Goal: Information Seeking & Learning: Learn about a topic

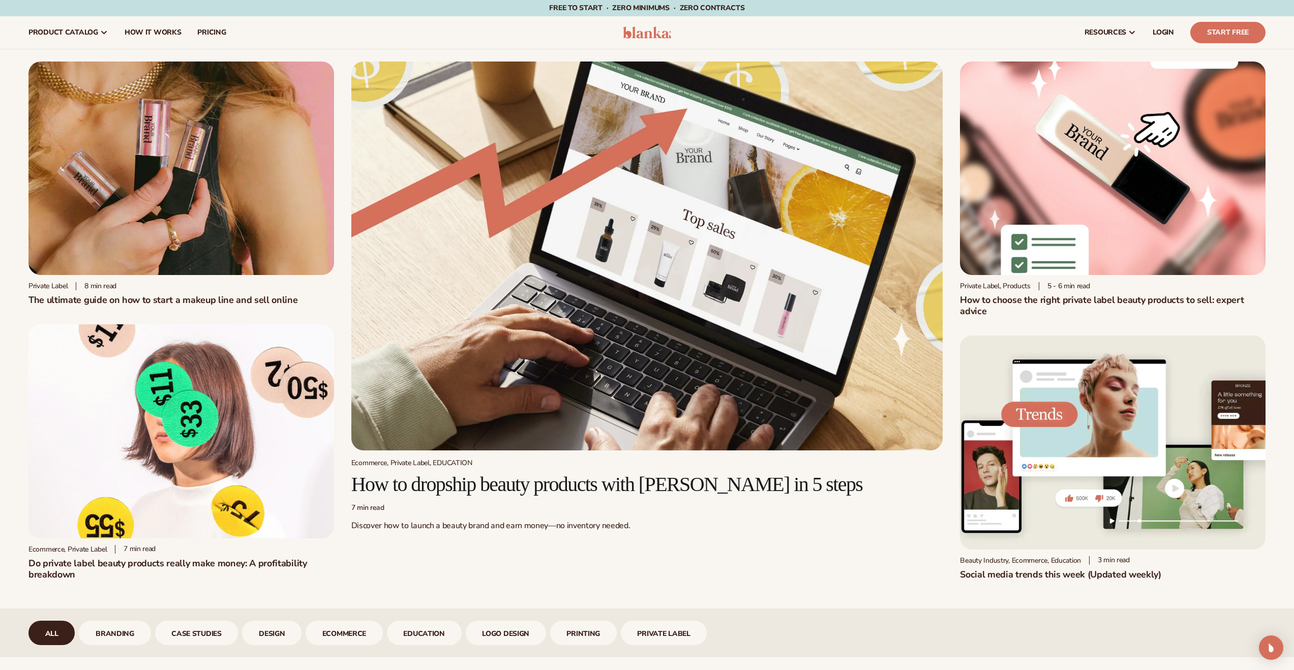
click at [648, 36] on img at bounding box center [647, 32] width 48 height 12
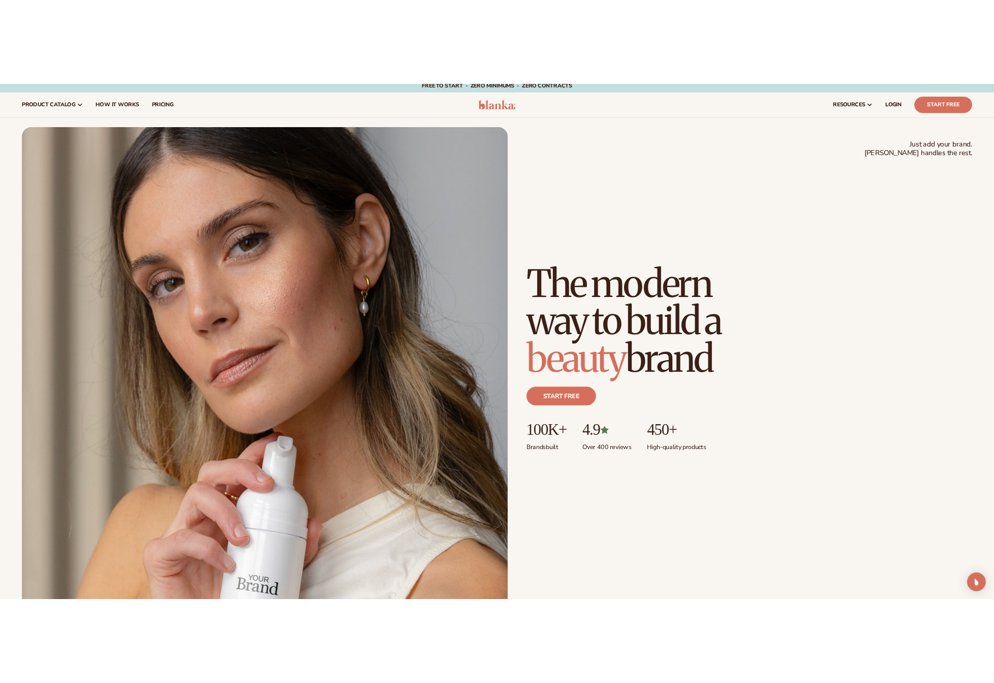
scroll to position [6, 0]
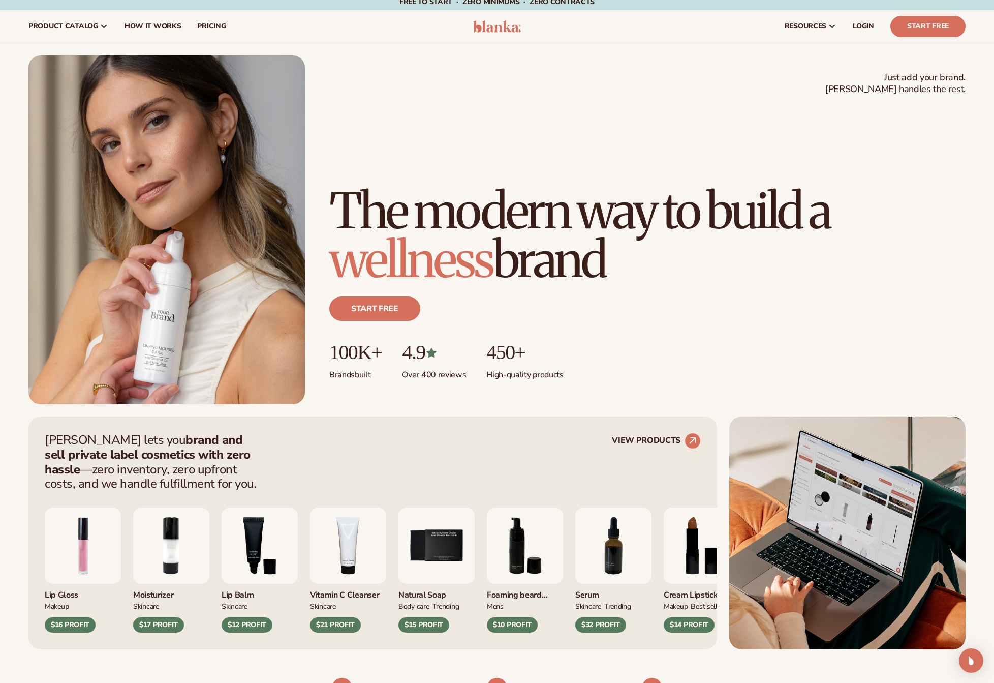
click at [465, 190] on h1 "The modern way to build a wellness brand" at bounding box center [647, 236] width 636 height 98
drag, startPoint x: 641, startPoint y: 268, endPoint x: 240, endPoint y: 253, distance: 400.4
click at [240, 253] on div "Just add your brand. Blanka handles the rest. beauty,skin care,wellness,makeup …" at bounding box center [496, 229] width 937 height 349
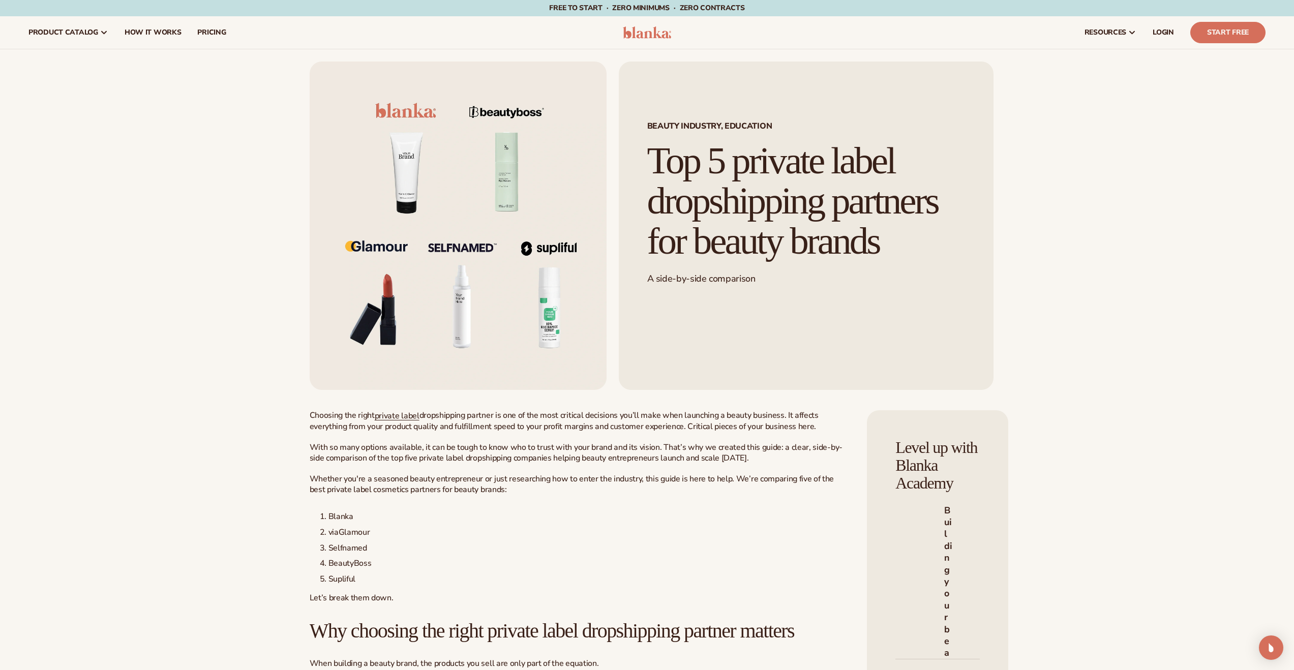
click at [611, 18] on nav "product catalog Private label products The Lab by Blanka" at bounding box center [316, 32] width 592 height 33
click at [629, 36] on img at bounding box center [647, 32] width 48 height 12
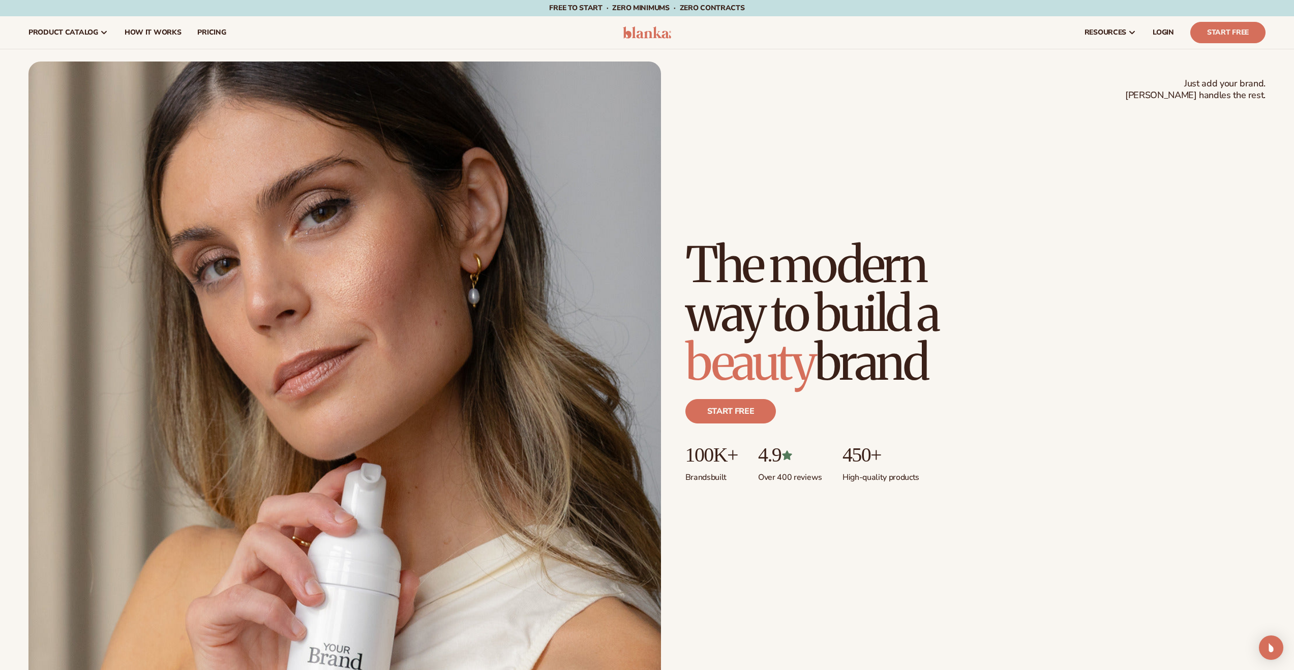
drag, startPoint x: 966, startPoint y: 379, endPoint x: 700, endPoint y: 245, distance: 298.5
click at [694, 251] on h1 "The modern way to build a beauty brand" at bounding box center [847, 313] width 325 height 146
copy h1 "The modern way to build a beauty brand"
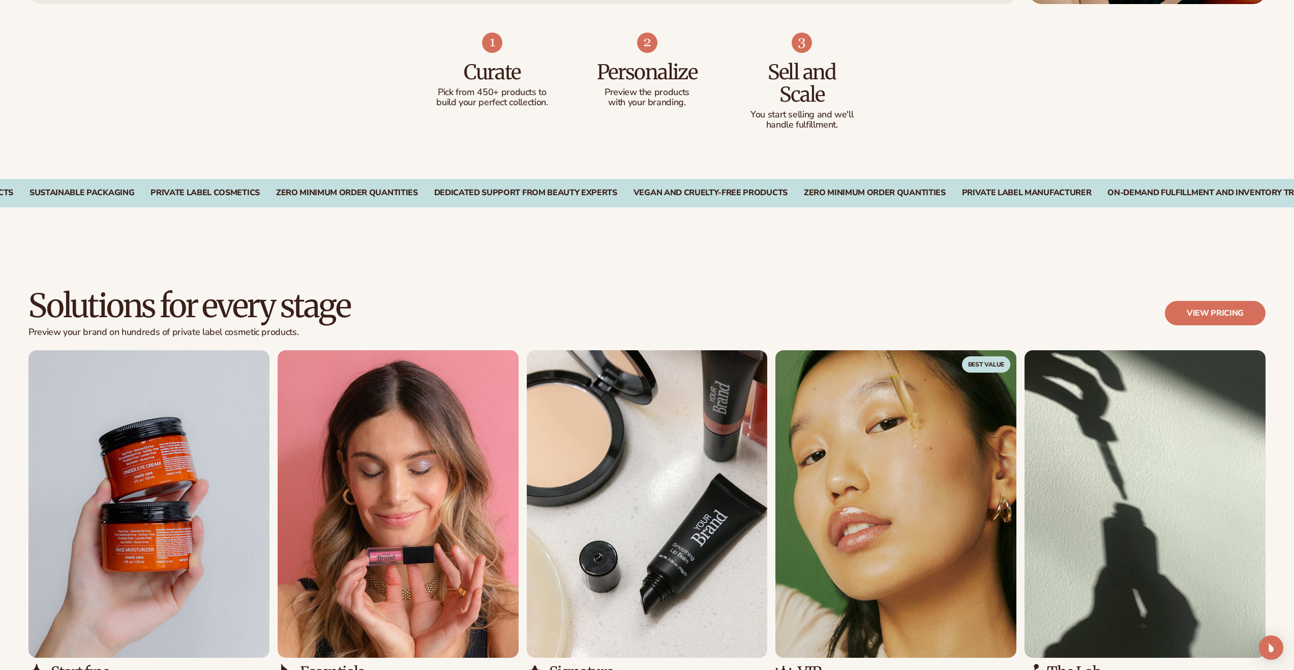
scroll to position [927, 0]
click at [688, 195] on div "Vegan and Cruelty-Free Products" at bounding box center [611, 193] width 154 height 10
click at [811, 196] on div "CUSTOMIZE 450+ PRODUCTS SUSTAINABLE PACKAGING PRIVATE LABEL COSMETICS ZERO MINI…" at bounding box center [556, 193] width 1237 height 10
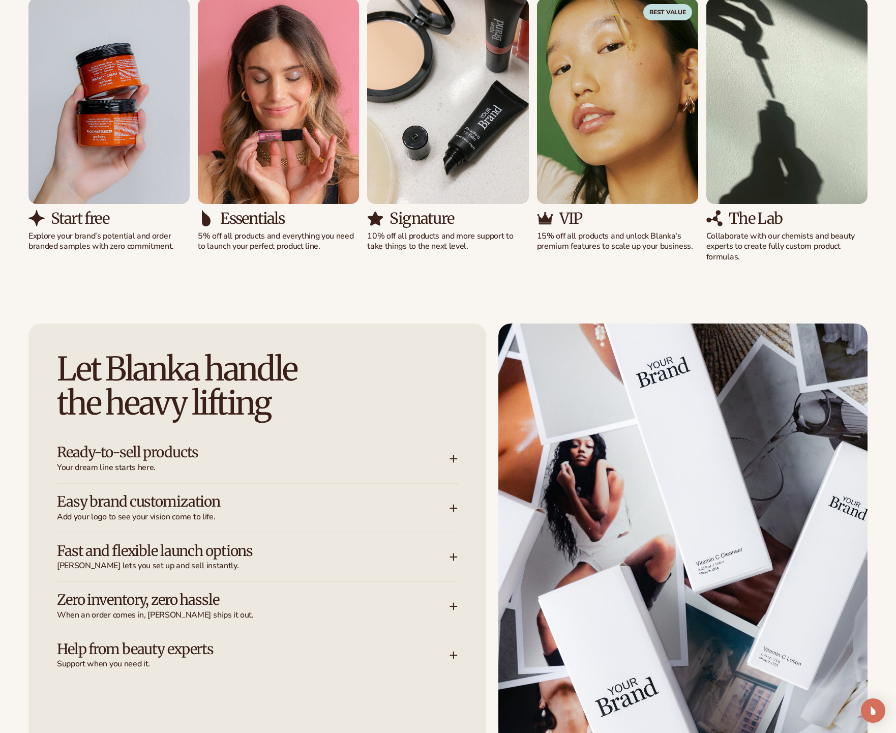
scroll to position [1256, 0]
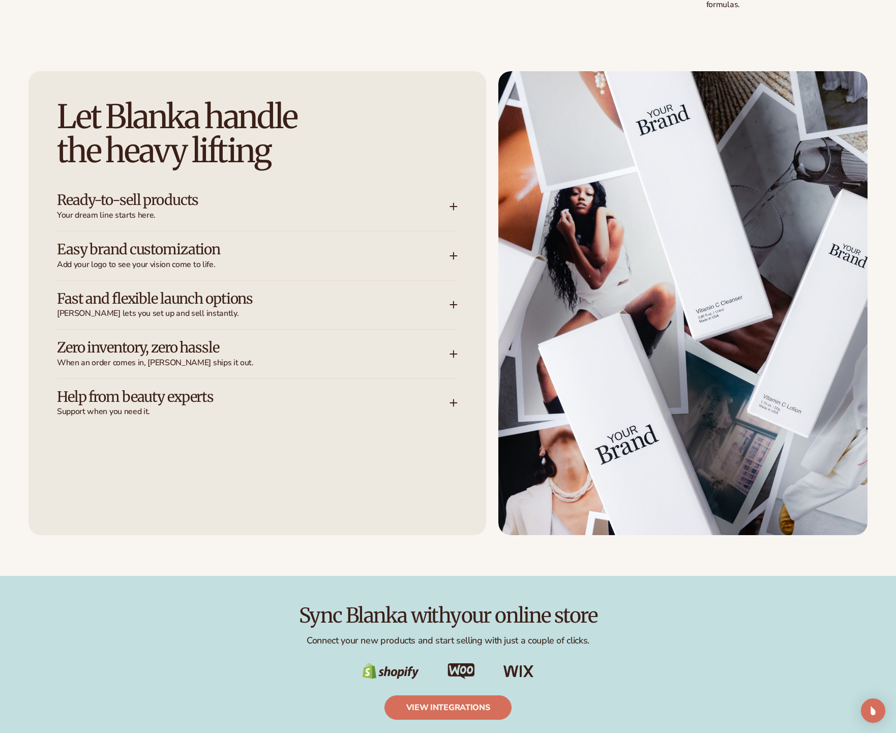
click at [460, 314] on div "Let [PERSON_NAME] handle the heavy lifting Ready-to-sell products Your dream li…" at bounding box center [257, 303] width 458 height 464
click at [457, 307] on icon at bounding box center [453, 304] width 8 height 8
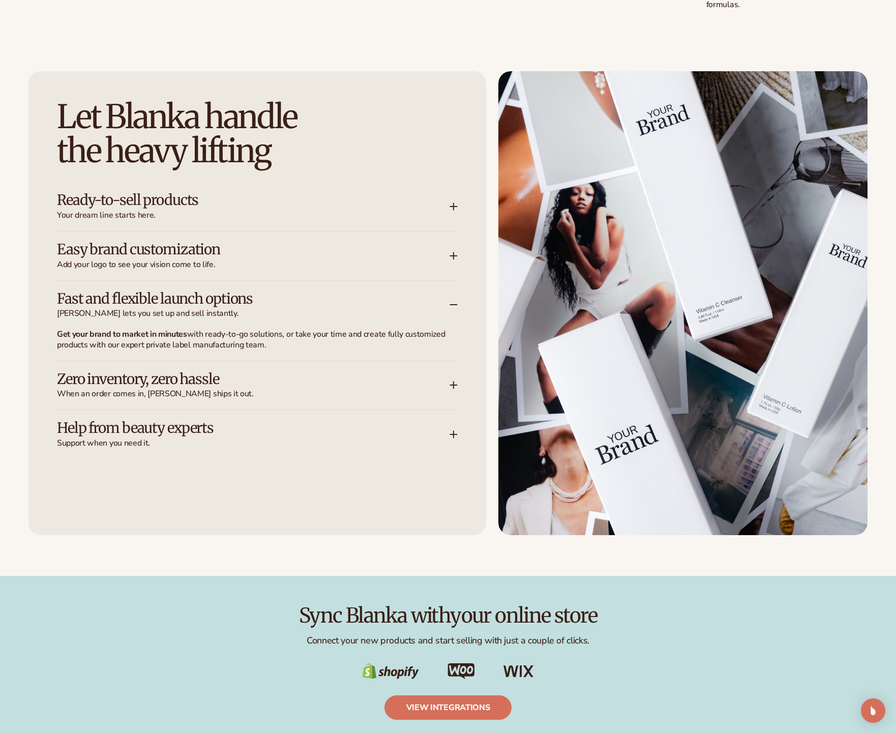
click at [451, 255] on icon at bounding box center [453, 256] width 8 height 8
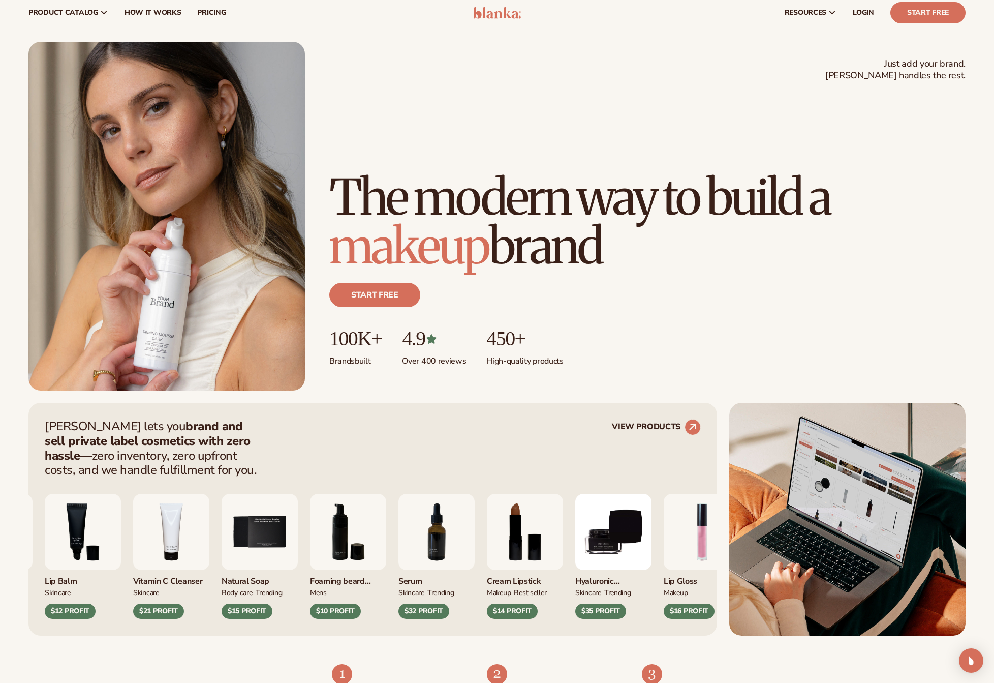
scroll to position [23, 0]
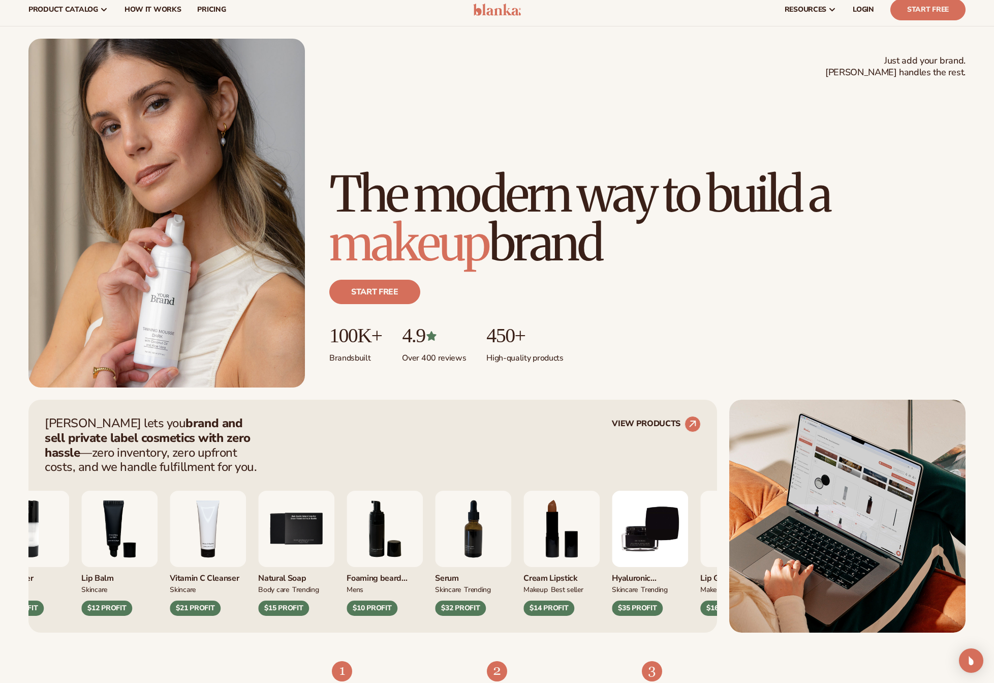
click at [405, 514] on div "Moisturizer SKINCARE $17 PROFIT [MEDICAL_DATA] SKINCARE $12 PROFIT mens" at bounding box center [321, 553] width 656 height 125
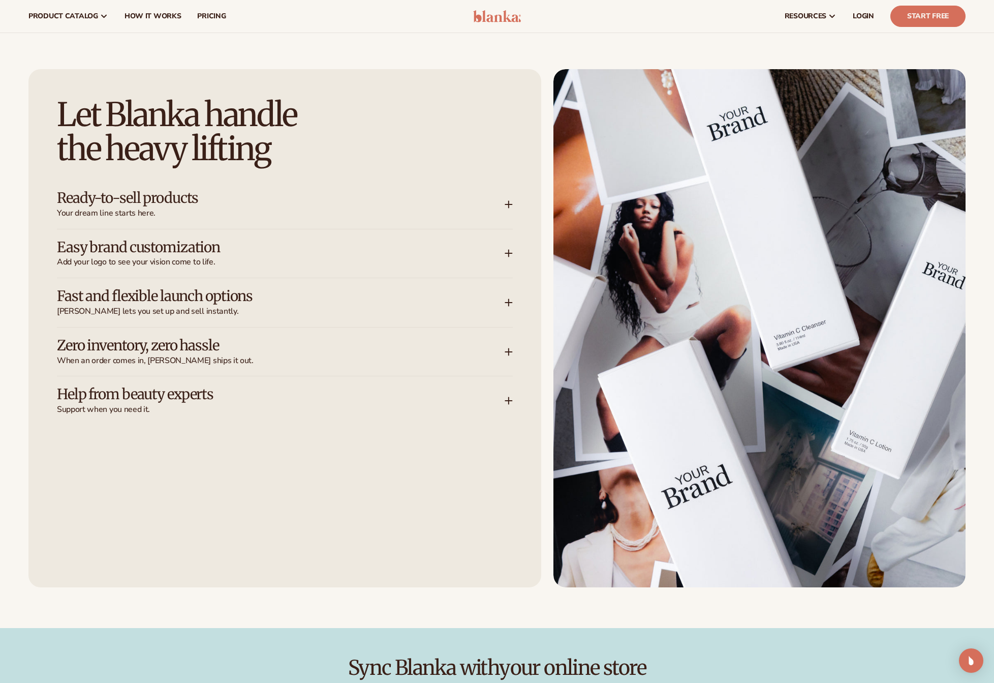
scroll to position [1270, 0]
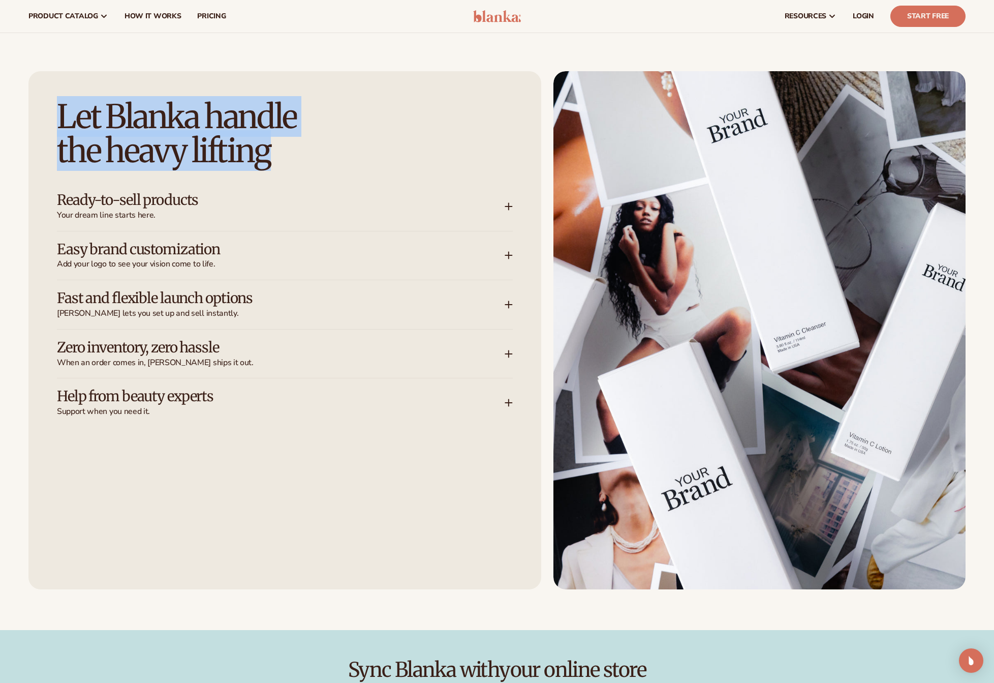
drag, startPoint x: 285, startPoint y: 158, endPoint x: 31, endPoint y: 115, distance: 257.7
click at [31, 115] on div "Let [PERSON_NAME] handle the heavy lifting Ready-to-sell products Your dream li…" at bounding box center [284, 330] width 513 height 519
copy h2 "Let [PERSON_NAME] handle the heavy lifting"
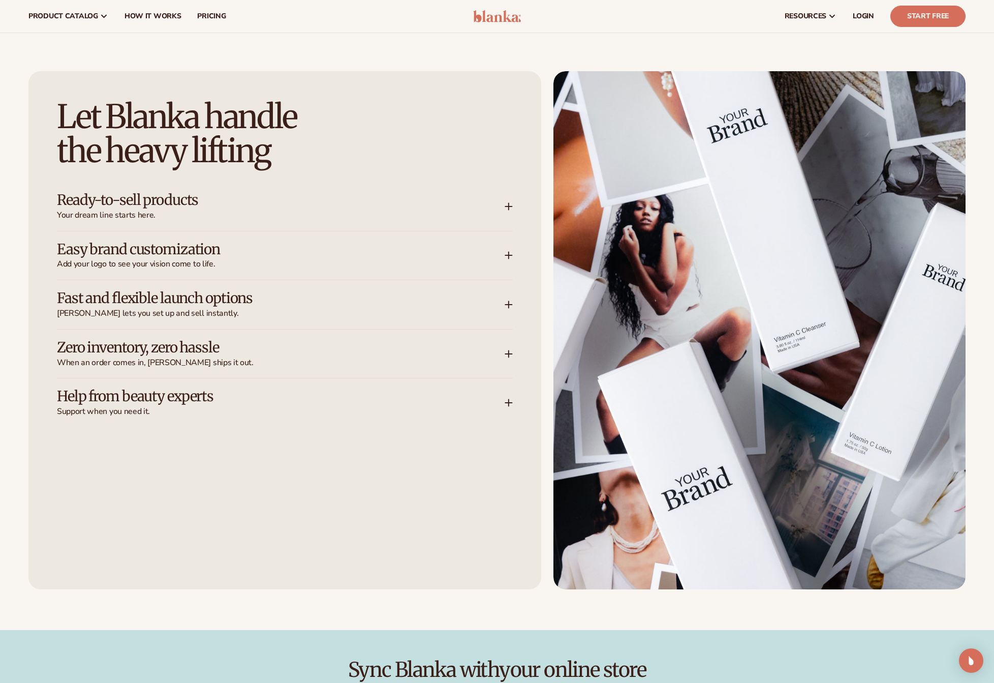
click at [448, 349] on h3 "Zero inventory, zero hassle" at bounding box center [265, 348] width 417 height 16
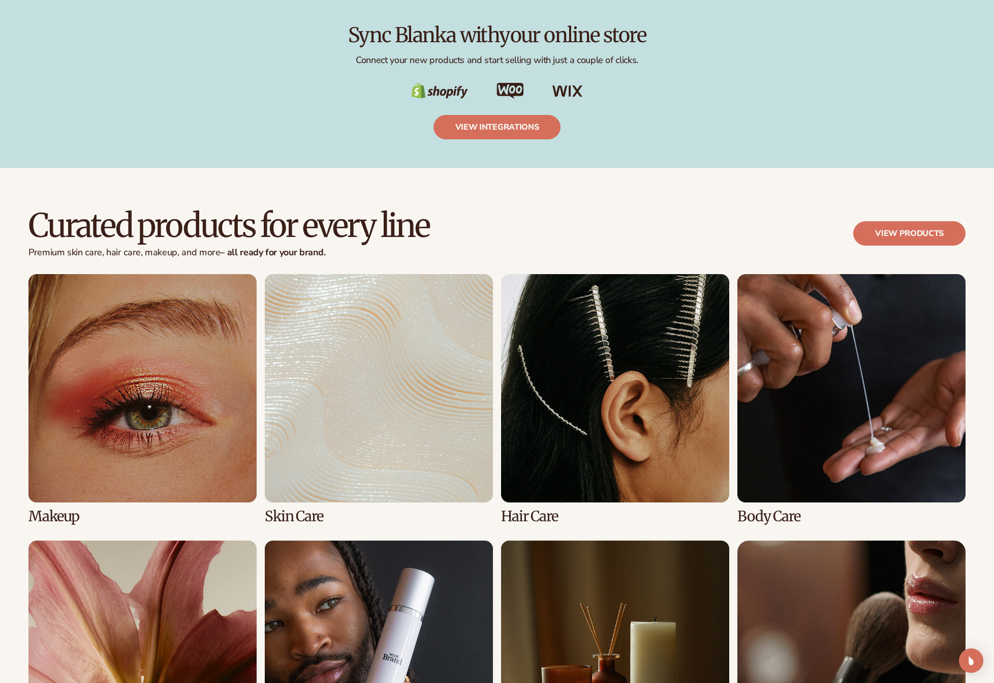
scroll to position [1946, 0]
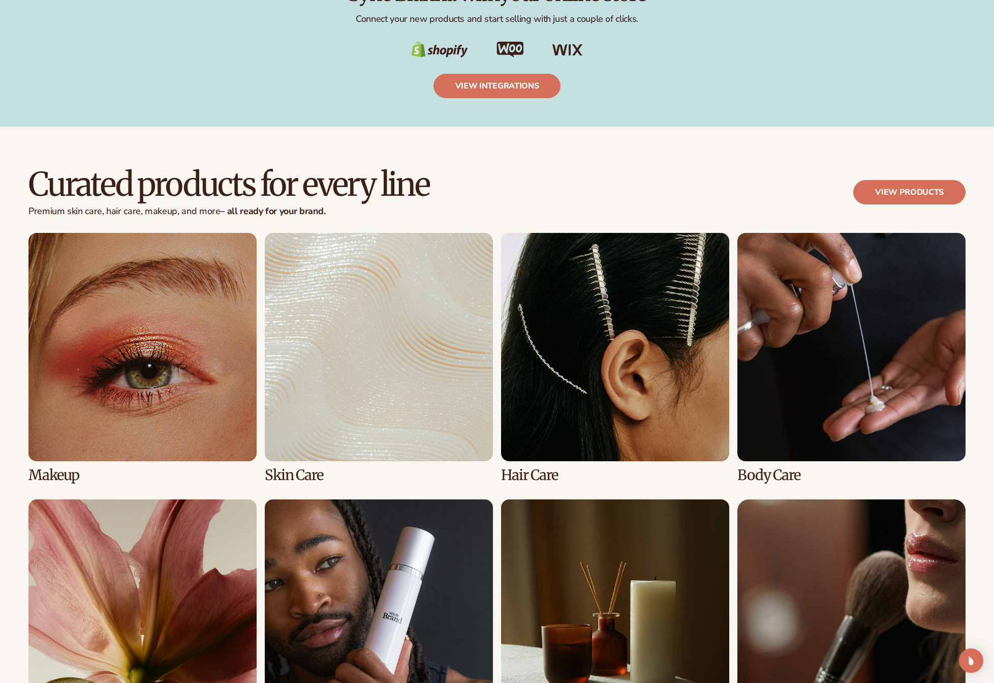
click at [649, 382] on link "3 / 8" at bounding box center [615, 358] width 228 height 250
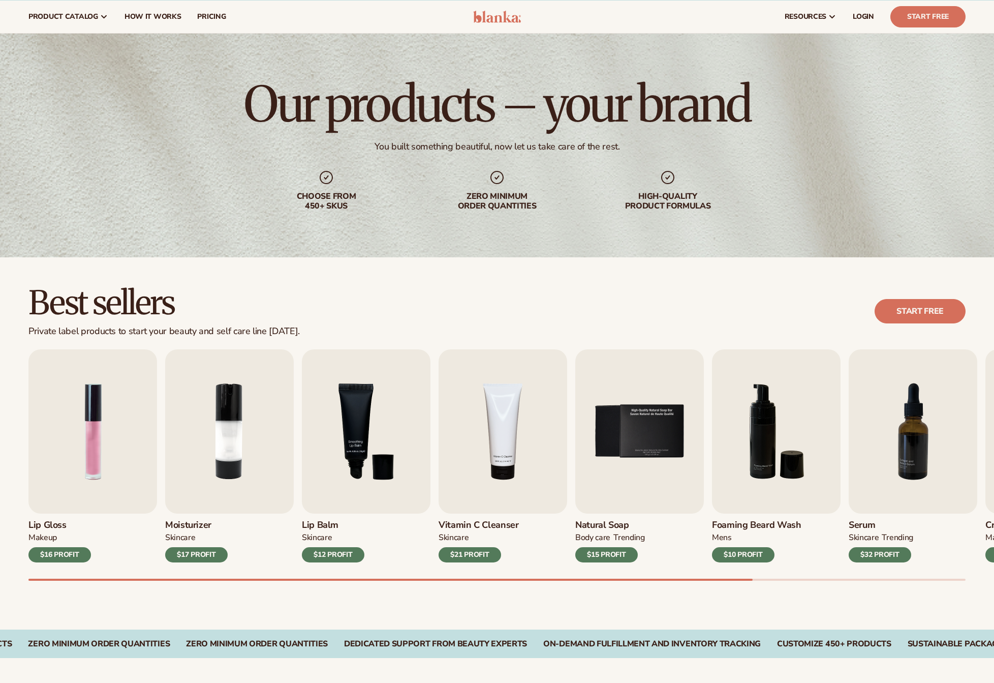
scroll to position [119, 0]
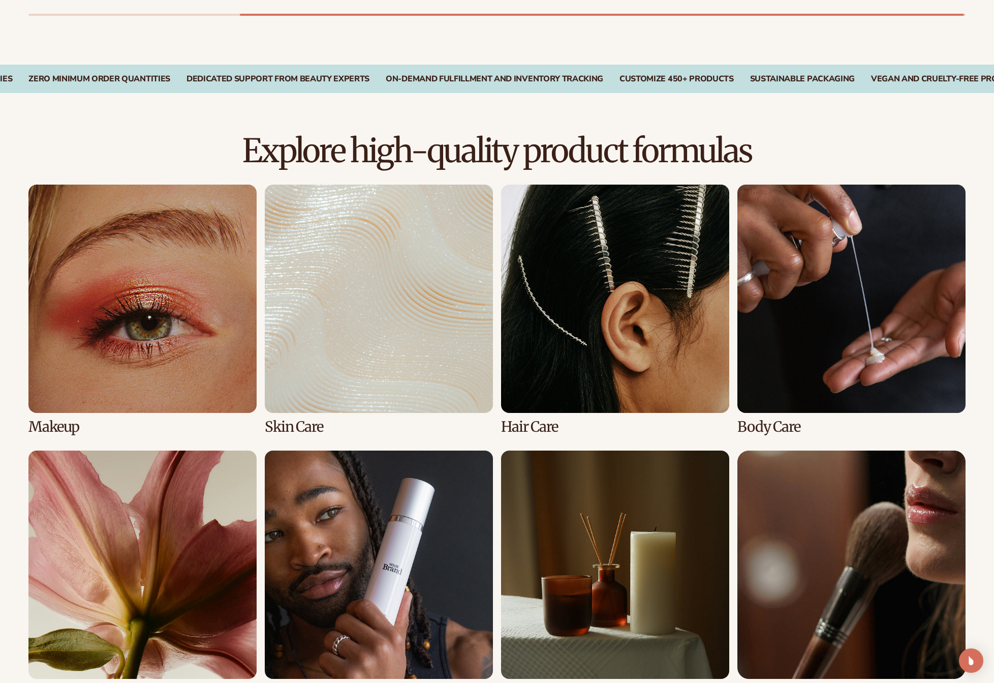
click at [920, 531] on link "8 / 8" at bounding box center [852, 575] width 228 height 250
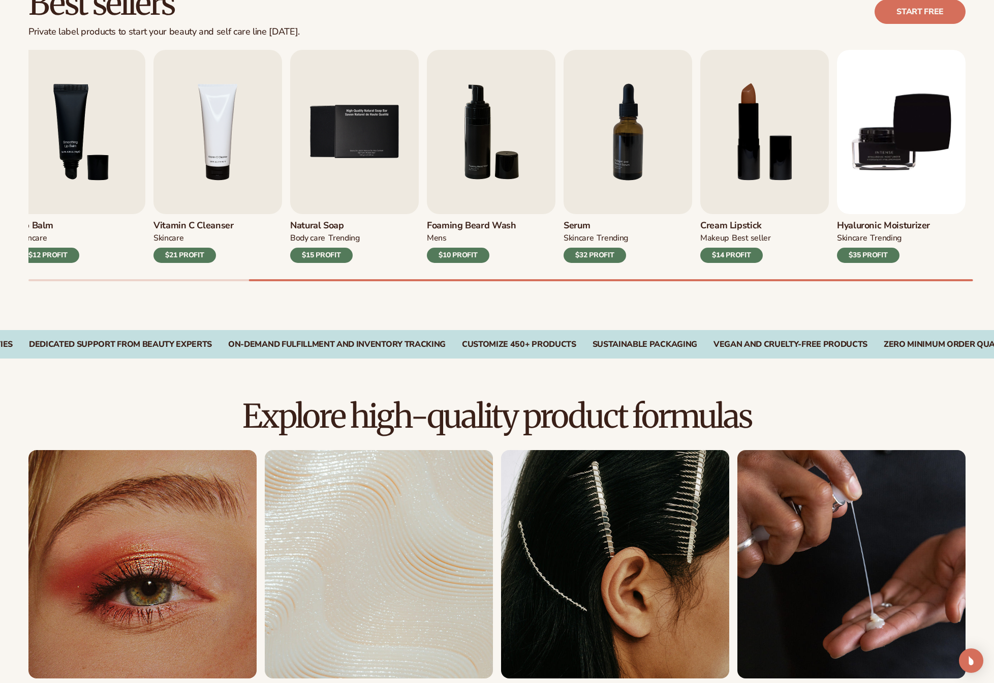
scroll to position [454, 0]
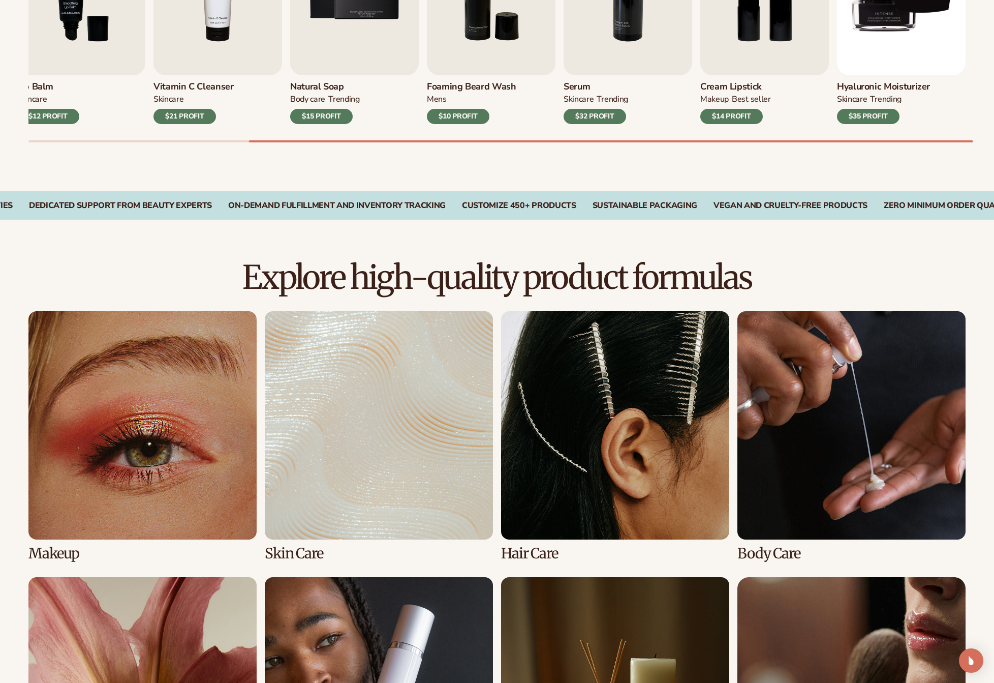
click at [824, 441] on link "4 / 8" at bounding box center [852, 436] width 228 height 250
click at [573, 401] on link "3 / 8" at bounding box center [615, 436] width 228 height 250
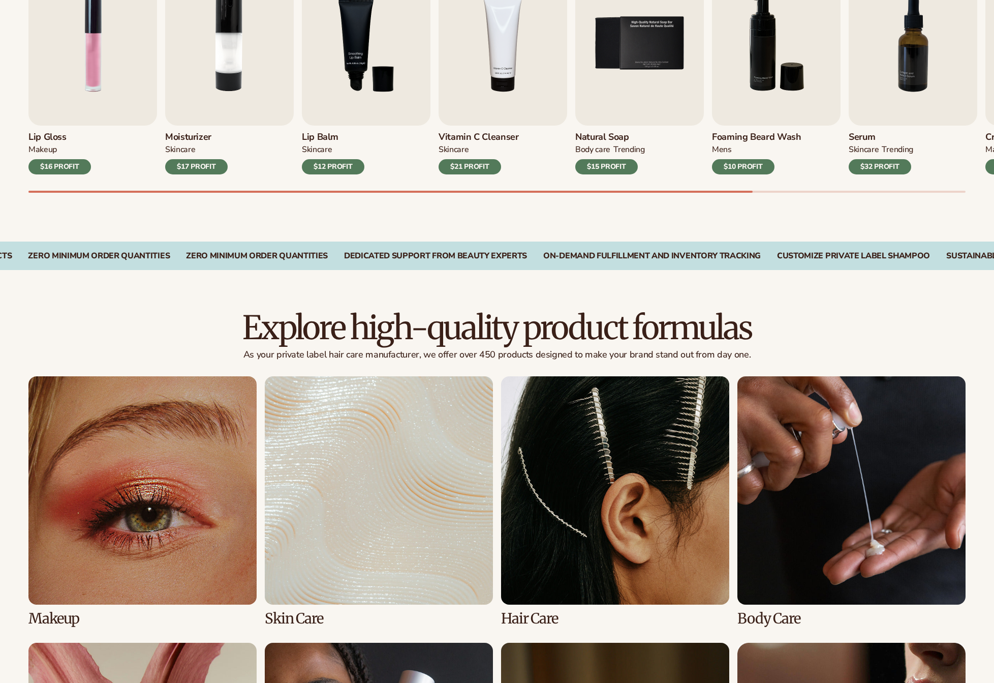
scroll to position [532, 0]
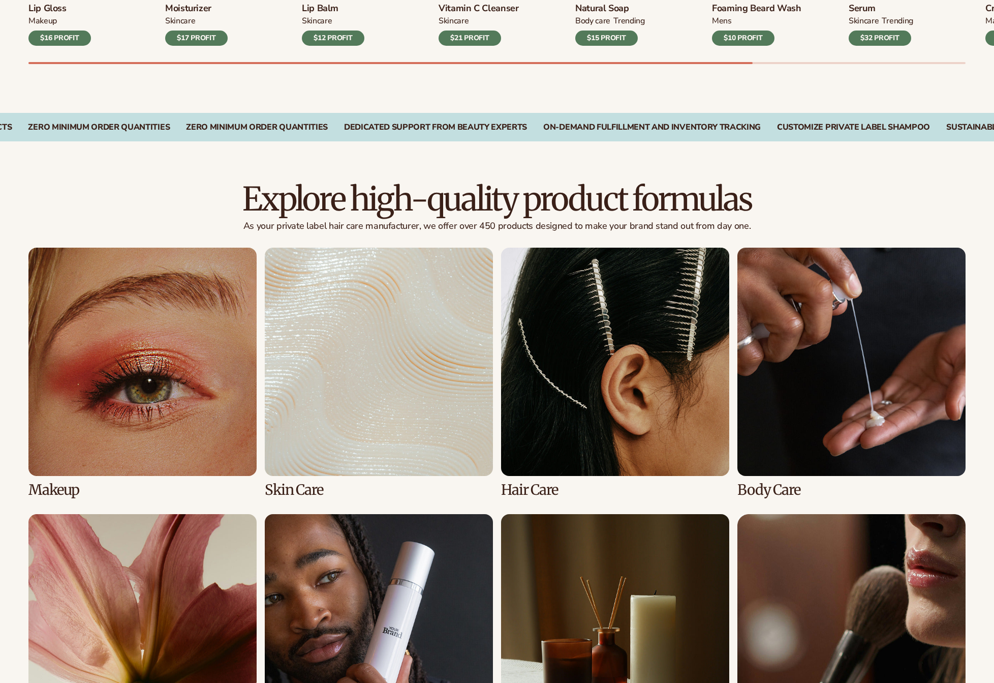
click at [829, 395] on link "4 / 8" at bounding box center [852, 373] width 228 height 250
click at [838, 385] on link "4 / 8" at bounding box center [852, 373] width 228 height 250
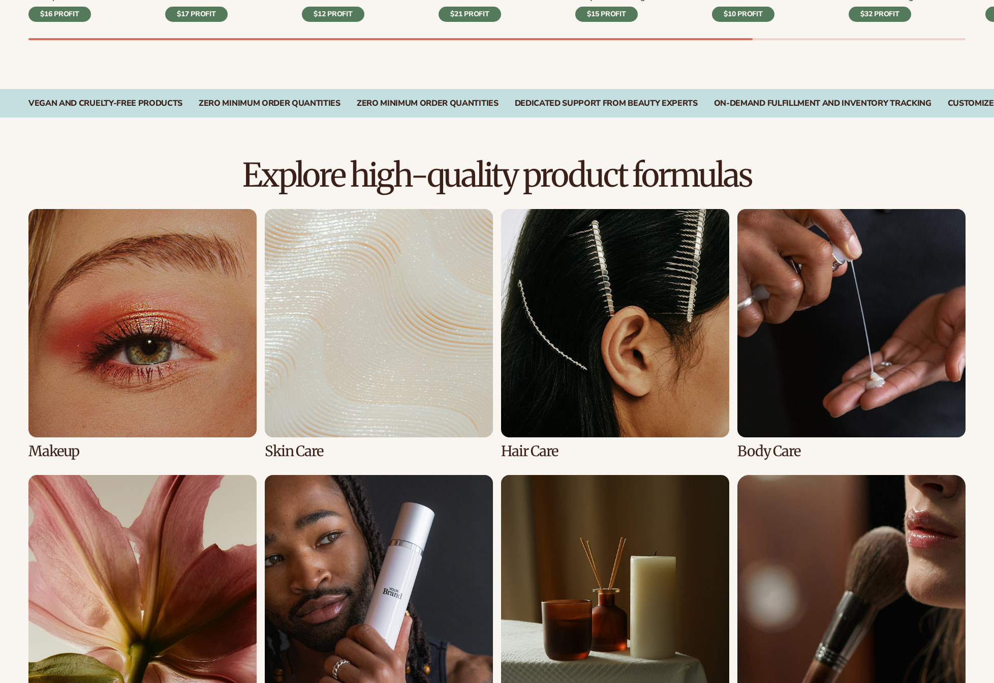
scroll to position [916, 0]
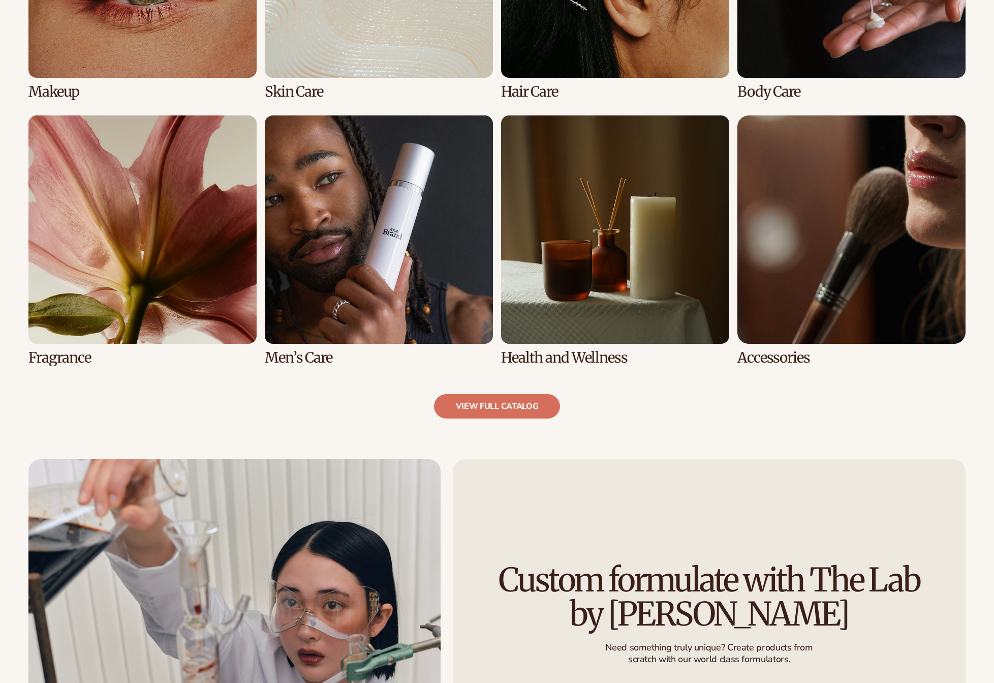
click at [402, 287] on link "6 / 8" at bounding box center [379, 240] width 228 height 250
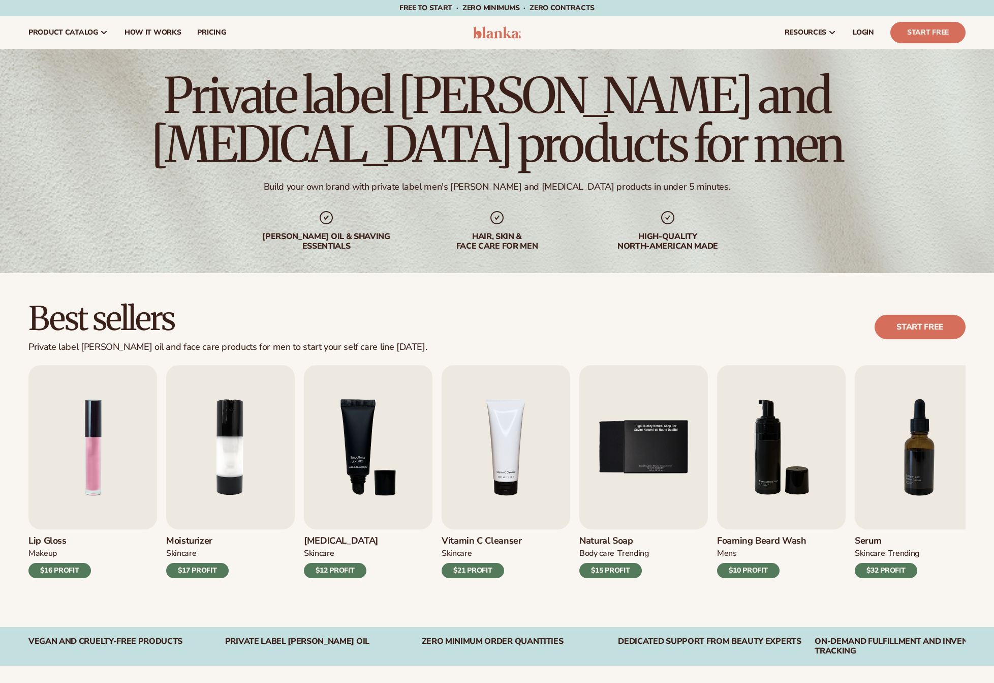
click at [193, 262] on div "Private label beard and skin care products for men Build your own brand with pr…" at bounding box center [497, 161] width 994 height 224
